Goal: Obtain resource: Obtain resource

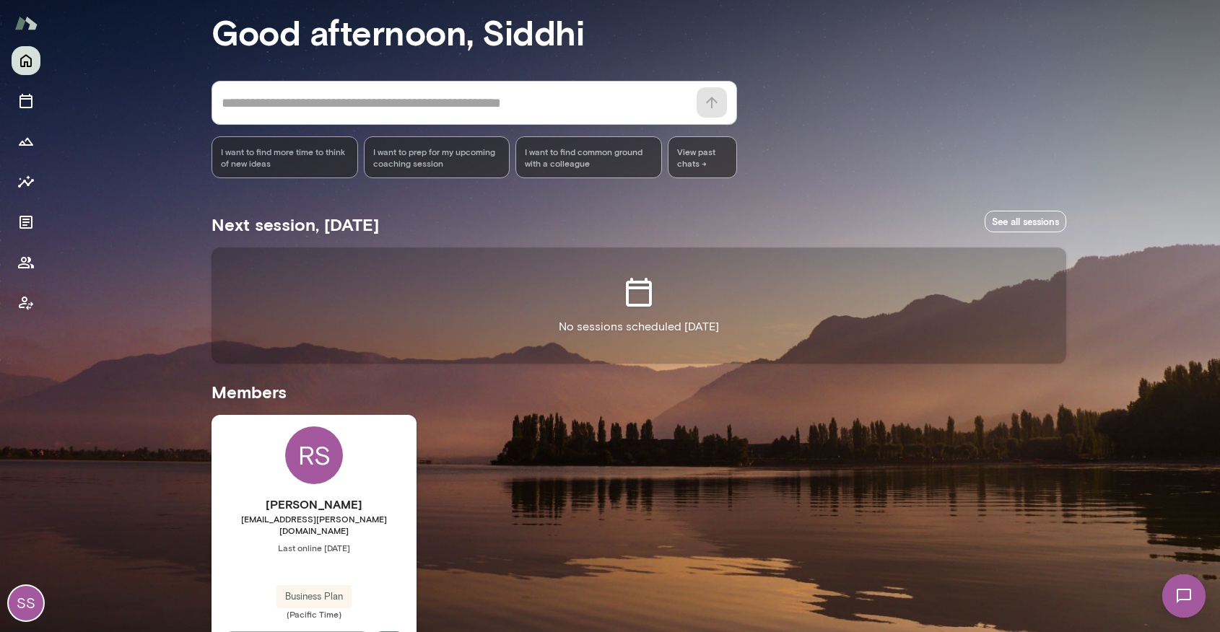
scroll to position [116, 0]
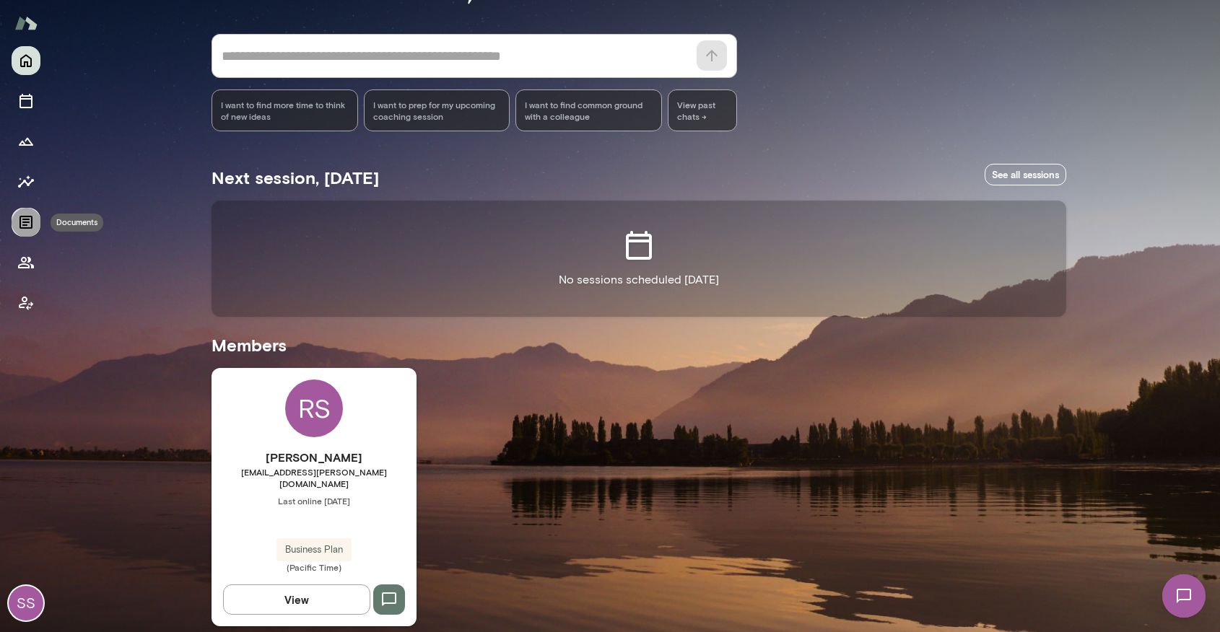
click at [23, 224] on icon "Documents" at bounding box center [25, 222] width 13 height 13
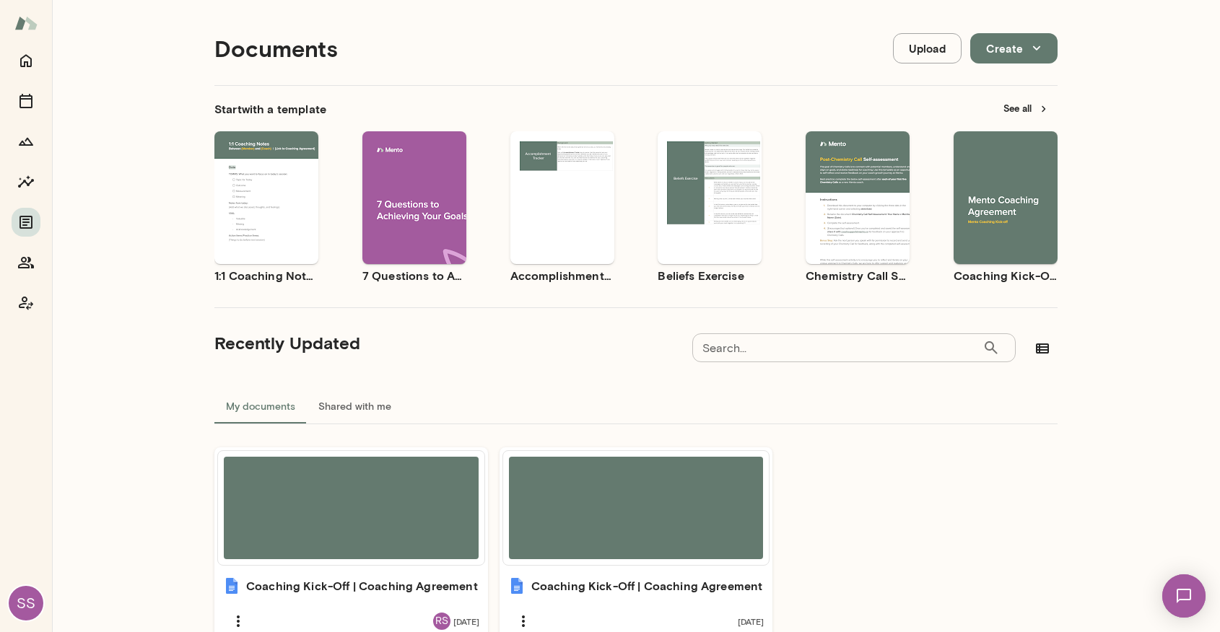
click at [1021, 111] on button "See all" at bounding box center [1025, 108] width 63 height 22
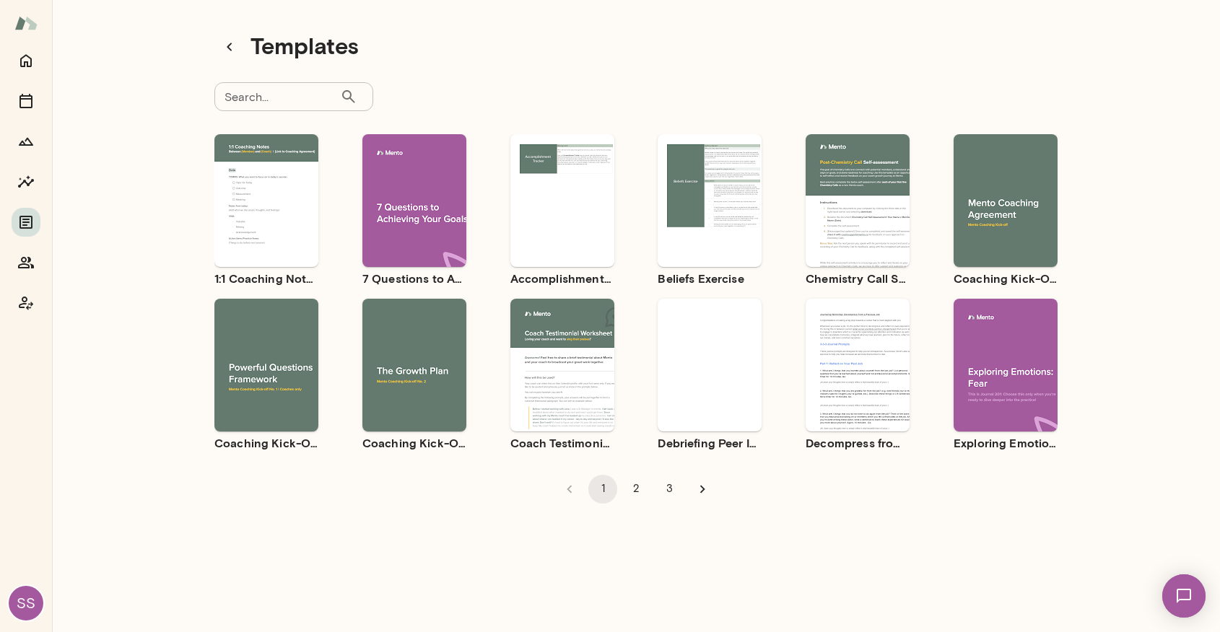
click at [284, 103] on input "Search..." at bounding box center [277, 96] width 126 height 29
type input "**********"
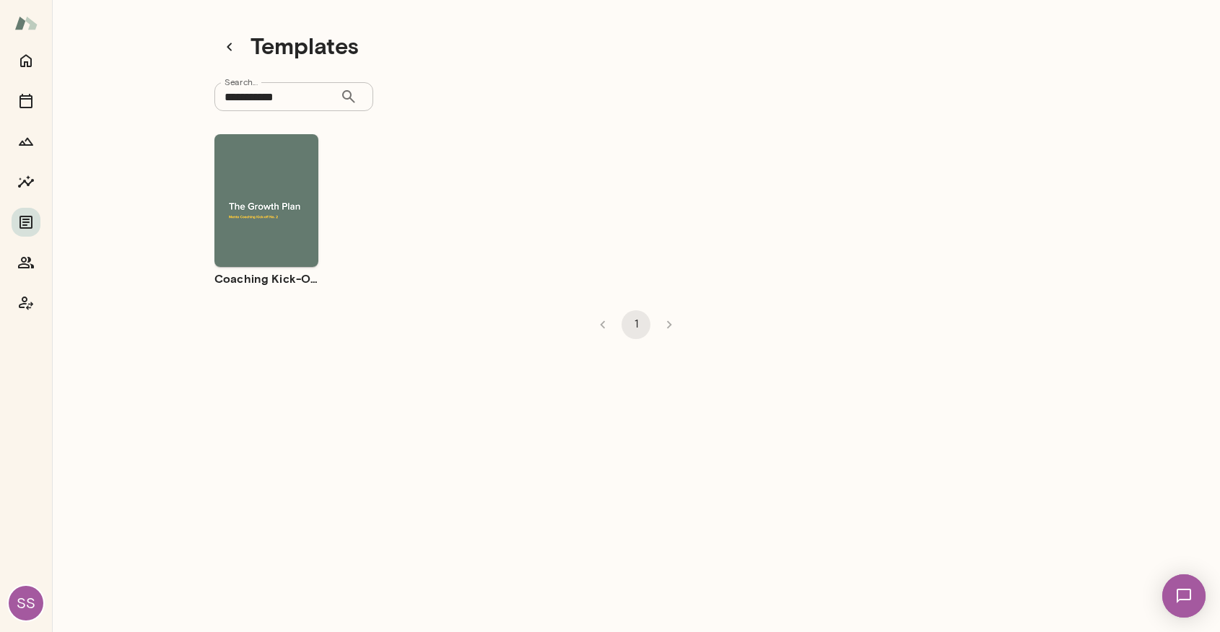
click at [256, 253] on div "Use template Preview" at bounding box center [266, 200] width 104 height 133
